Goal: Contribute content

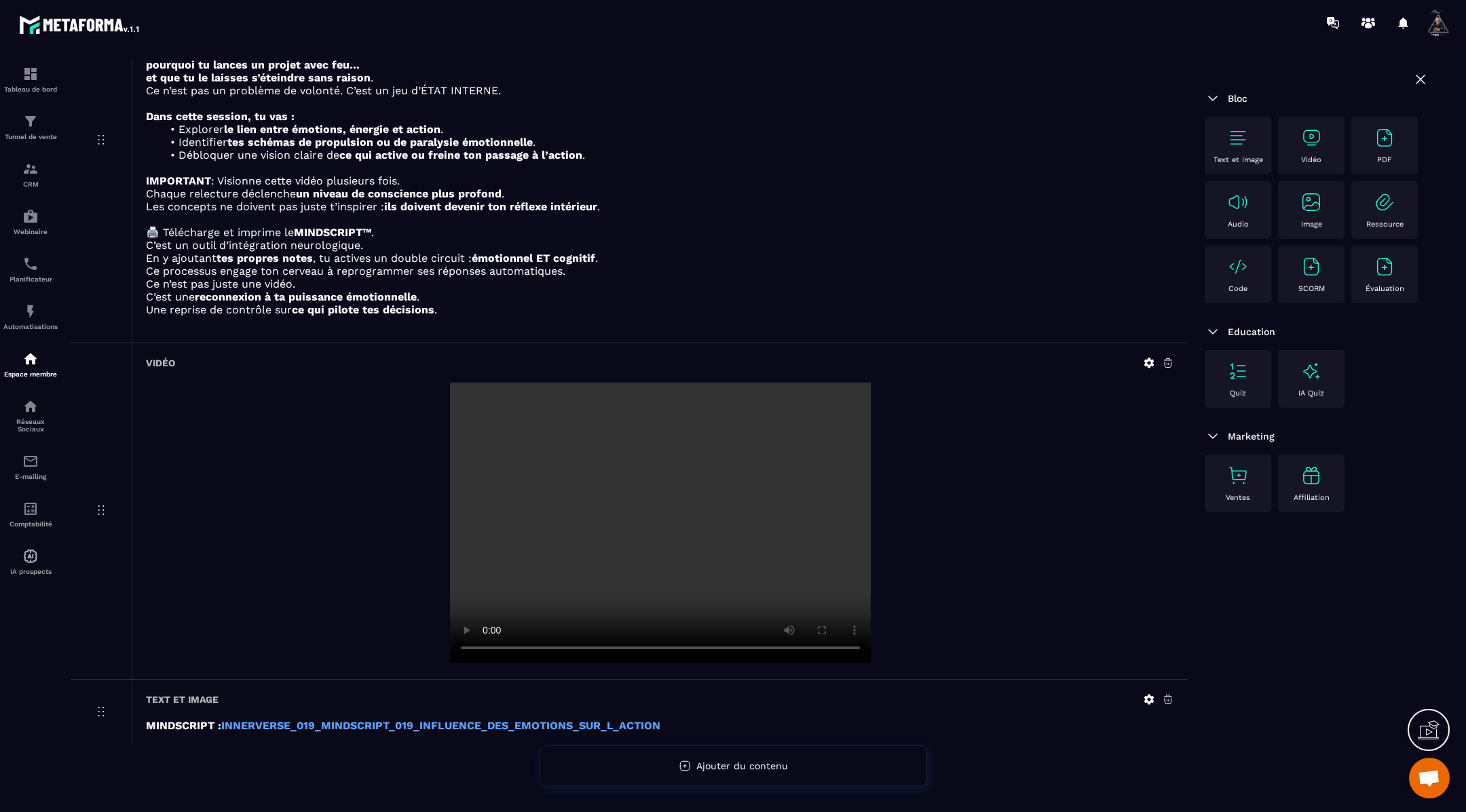
scroll to position [220, 0]
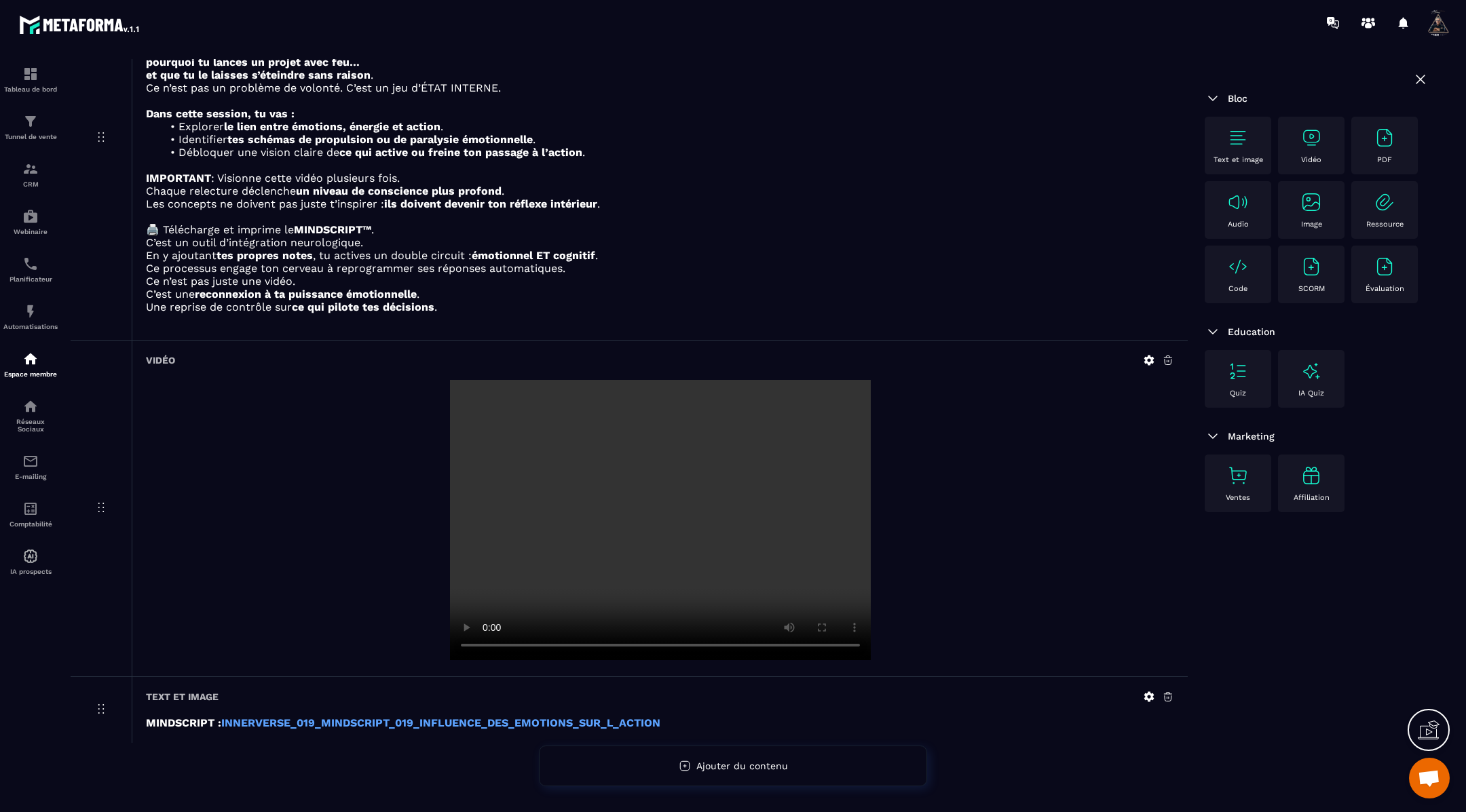
click at [1151, 359] on icon at bounding box center [1149, 361] width 10 height 10
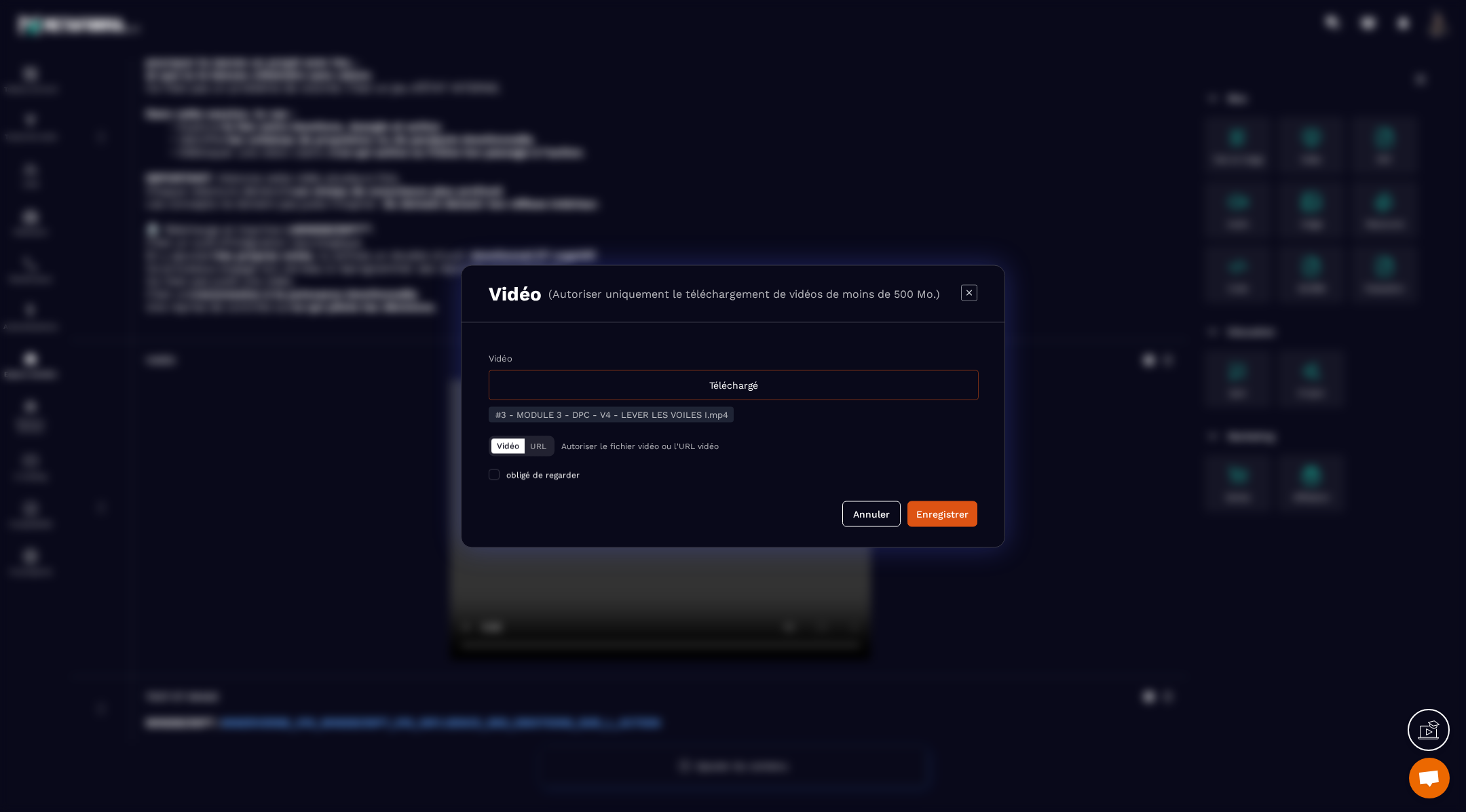
click at [730, 384] on div "Téléchargé" at bounding box center [733, 384] width 490 height 29
click at [0, 0] on input "Vidéo Téléchargé" at bounding box center [0, 0] width 0 height 0
click at [947, 509] on div "Enregistrer" at bounding box center [942, 514] width 52 height 14
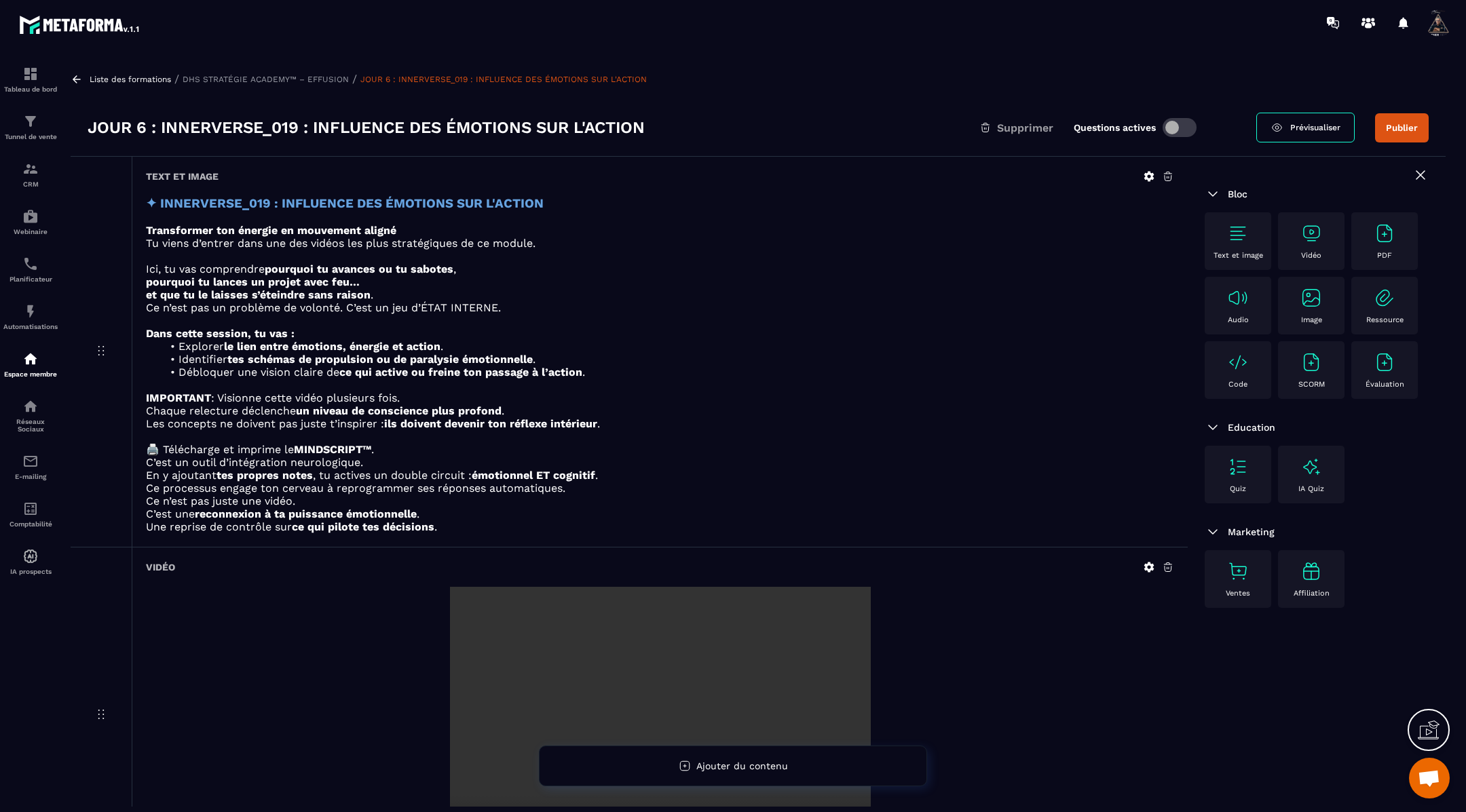
click at [1149, 567] on icon at bounding box center [1149, 567] width 10 height 10
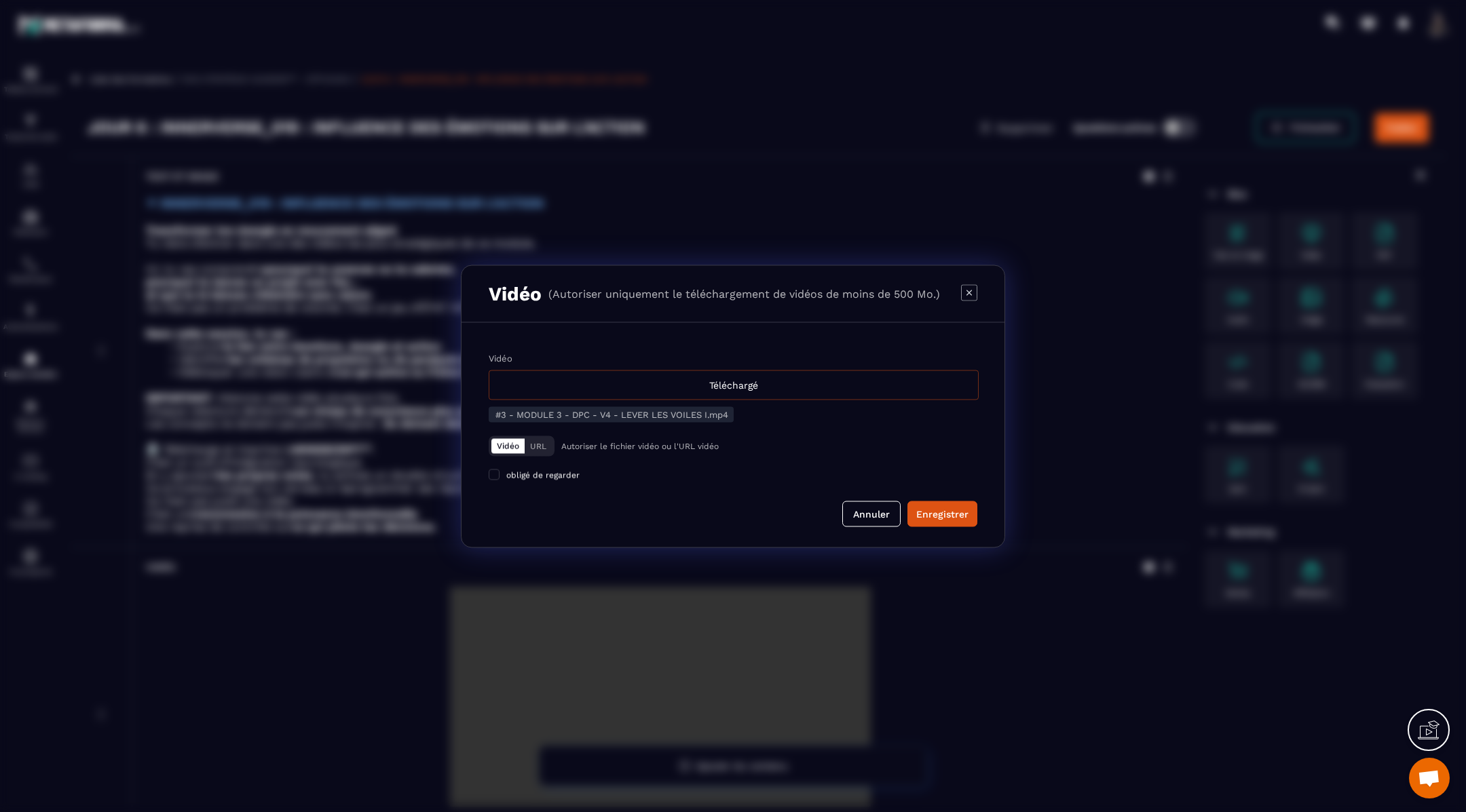
click at [786, 386] on div "Téléchargé" at bounding box center [733, 384] width 490 height 29
click at [0, 0] on input "Vidéo Téléchargé" at bounding box center [0, 0] width 0 height 0
click at [936, 508] on div "Enregistrer" at bounding box center [942, 514] width 52 height 14
